Goal: Information Seeking & Learning: Learn about a topic

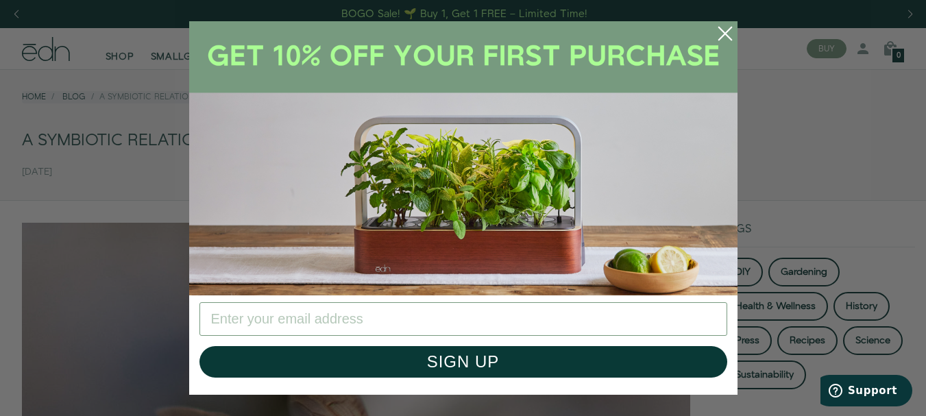
click at [719, 36] on circle "Close dialog" at bounding box center [725, 33] width 30 height 30
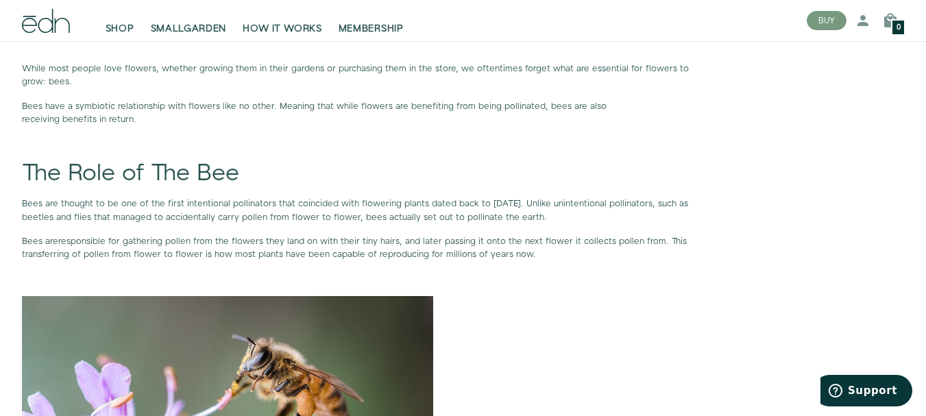
scroll to position [887, 0]
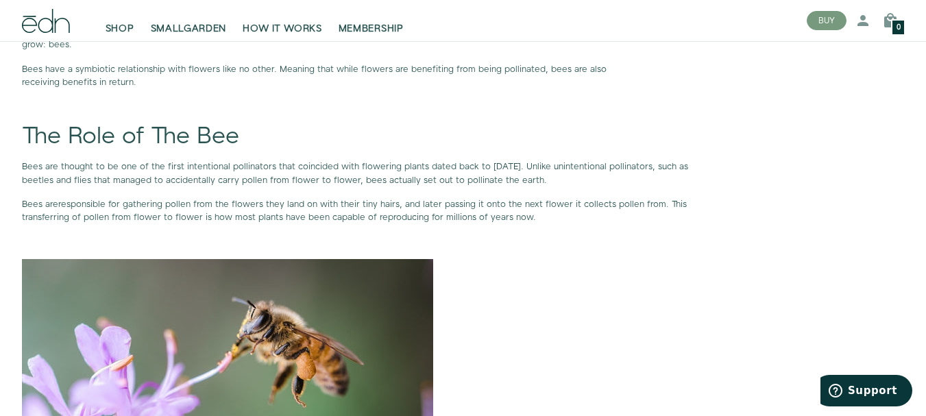
drag, startPoint x: 575, startPoint y: 165, endPoint x: 622, endPoint y: 177, distance: 48.9
click at [622, 177] on p "Bees are thought to be one of the first intentional pollinators that coincided …" at bounding box center [356, 173] width 668 height 26
copy span "Unlike unintentional pollinators, such as beetles and flies that managed to acc…"
click at [405, 208] on p "Bees are responsible for gathering pollen from the flowers they land on with th…" at bounding box center [356, 211] width 668 height 26
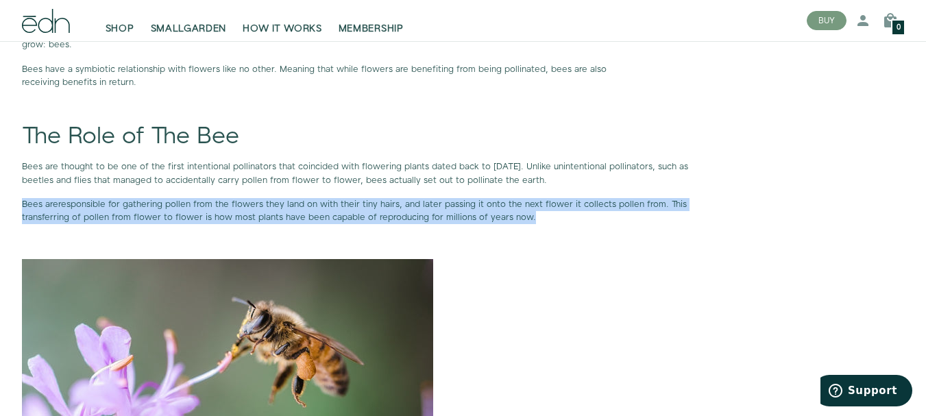
drag, startPoint x: 18, startPoint y: 201, endPoint x: 663, endPoint y: 217, distance: 645.5
copy p "Bees are responsible for gathering pollen from the flowers they land on with th…"
